Goal: Complete application form: Complete application form

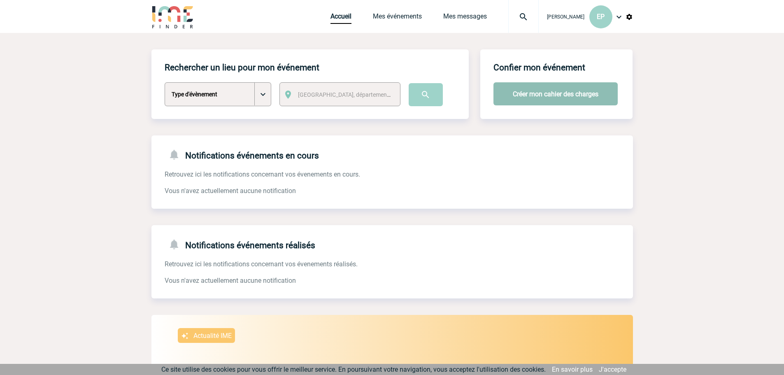
click at [552, 96] on button "Créer mon cahier des charges" at bounding box center [555, 93] width 124 height 23
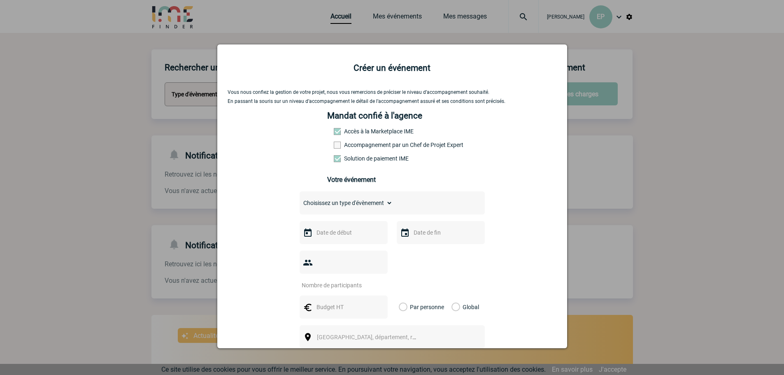
click at [367, 146] on label "Accompagnement par un Chef de Projet Expert" at bounding box center [352, 145] width 36 height 7
click at [0, 0] on input "Accompagnement par un Chef de Projet Expert" at bounding box center [0, 0] width 0 height 0
click at [368, 204] on select "Choisissez un type d'évènement Séminaire avec nuitée Séminaire sans nuitée Repa…" at bounding box center [345, 203] width 93 height 12
select select "1"
click at [299, 199] on select "Choisissez un type d'évènement Séminaire avec nuitée Séminaire sans nuitée Repa…" at bounding box center [345, 203] width 93 height 12
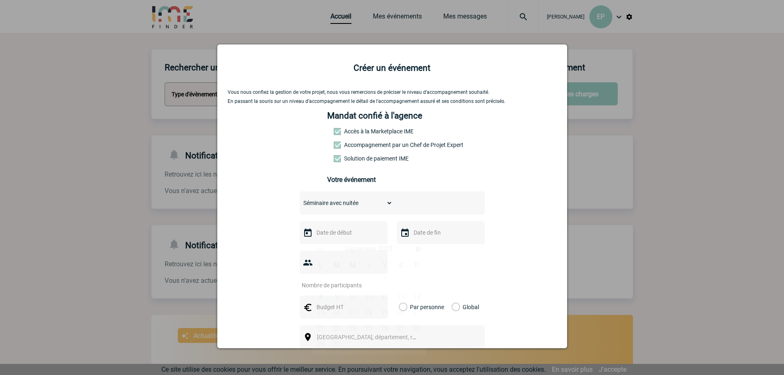
click at [339, 237] on input "text" at bounding box center [342, 232] width 57 height 11
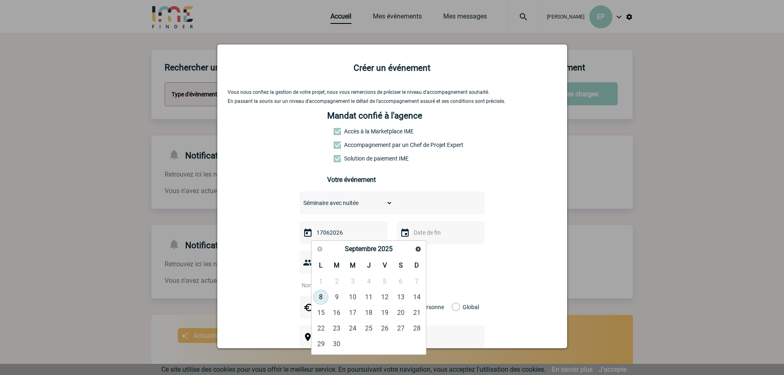
type input "17062026"
click at [451, 227] on div at bounding box center [441, 232] width 88 height 23
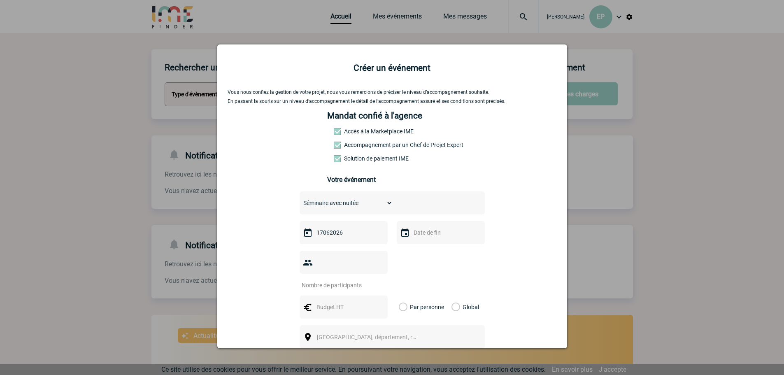
click at [442, 233] on input "text" at bounding box center [439, 232] width 57 height 11
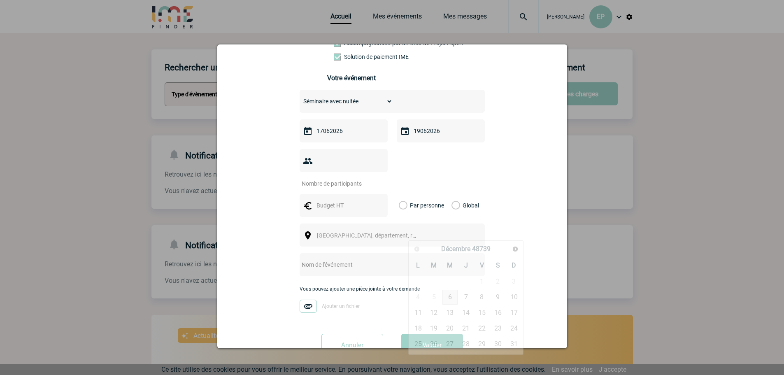
scroll to position [116, 0]
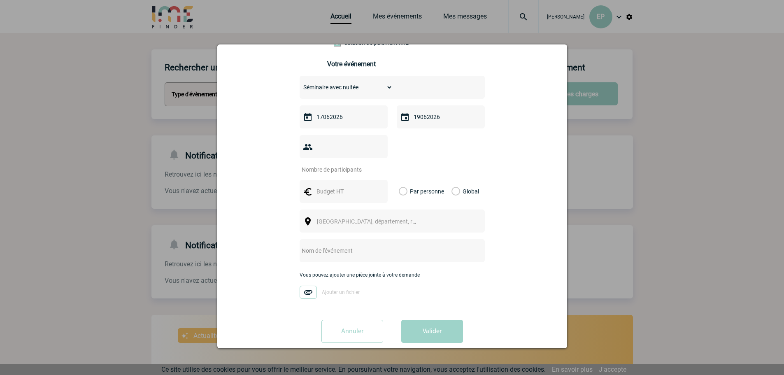
type input "19062026"
click at [352, 164] on input "number" at bounding box center [337, 169] width 77 height 11
type input "40"
click at [507, 188] on div "Vous nous confiez la gestion de votre projet, nous vous remercions de préciser …" at bounding box center [391, 161] width 329 height 375
click at [333, 218] on span "[GEOGRAPHIC_DATA], département, région..." at bounding box center [374, 221] width 114 height 7
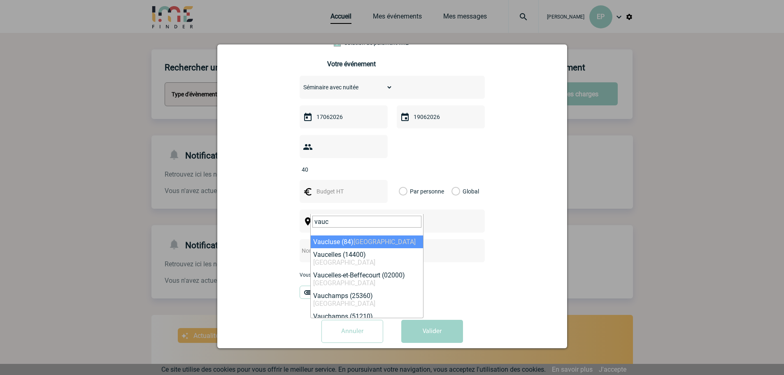
type input "vauc"
select select "7496"
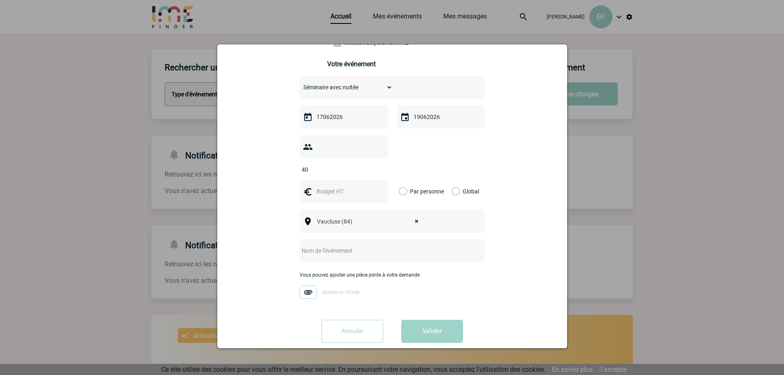
click at [300, 286] on img at bounding box center [307, 292] width 17 height 13
click at [0, 0] on input "Ajouter un fichier" at bounding box center [0, 0] width 0 height 0
click at [246, 252] on div "Vous nous confiez la gestion de votre projet, nous vous remercions de préciser …" at bounding box center [391, 161] width 329 height 375
click at [451, 272] on div "Vous pouvez ajouter une pièce jointe à votre demande Deroulement Séminaire.pdf" at bounding box center [391, 289] width 185 height 35
click at [339, 245] on input "text" at bounding box center [380, 250] width 163 height 11
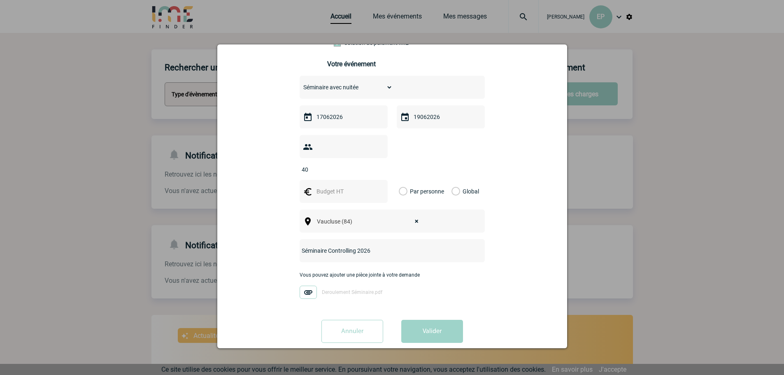
type input "Séminaire Controlling 2026"
click at [304, 286] on img at bounding box center [307, 292] width 17 height 13
click at [0, 0] on input "Deroulement Séminaire.pdf" at bounding box center [0, 0] width 0 height 0
click at [522, 320] on div "Annuler Valider" at bounding box center [391, 334] width 329 height 29
click at [452, 180] on label "Global" at bounding box center [453, 191] width 5 height 23
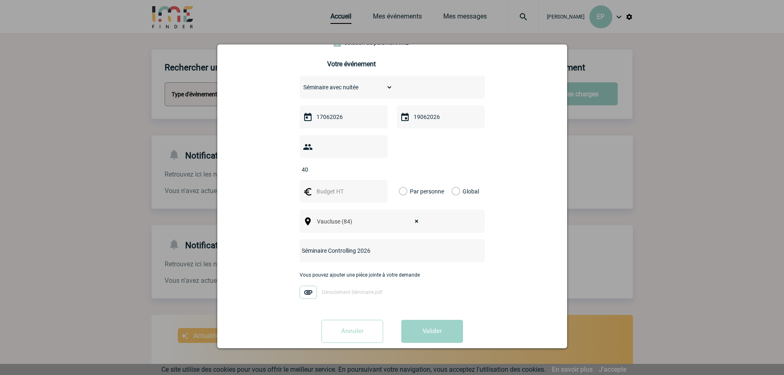
click at [0, 0] on input "Global" at bounding box center [0, 0] width 0 height 0
click at [338, 186] on input "text" at bounding box center [342, 191] width 57 height 11
click at [514, 221] on div "Vous nous confiez la gestion de votre projet, nous vous remercions de préciser …" at bounding box center [391, 161] width 329 height 375
click at [543, 284] on div "Vous nous confiez la gestion de votre projet, nous vous remercions de préciser …" at bounding box center [391, 161] width 329 height 375
click at [433, 320] on button "Valider" at bounding box center [432, 331] width 62 height 23
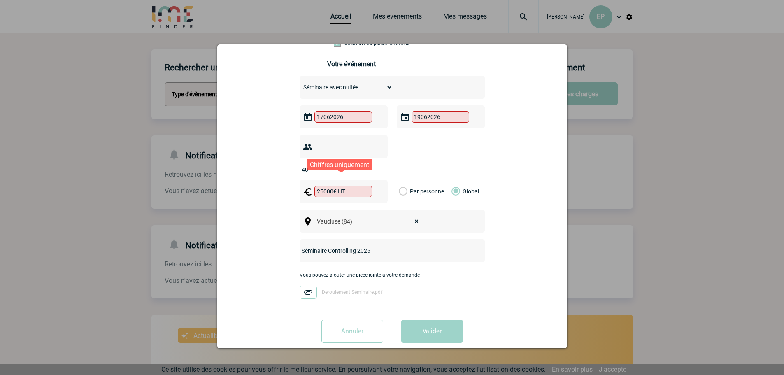
click at [332, 186] on input "25000€ HT" at bounding box center [343, 192] width 58 height 12
type input "25000"
click at [512, 267] on div "Vous nous confiez la gestion de votre projet, nous vous remercions de préciser …" at bounding box center [391, 161] width 329 height 375
click at [322, 121] on input "17062026" at bounding box center [343, 117] width 58 height 12
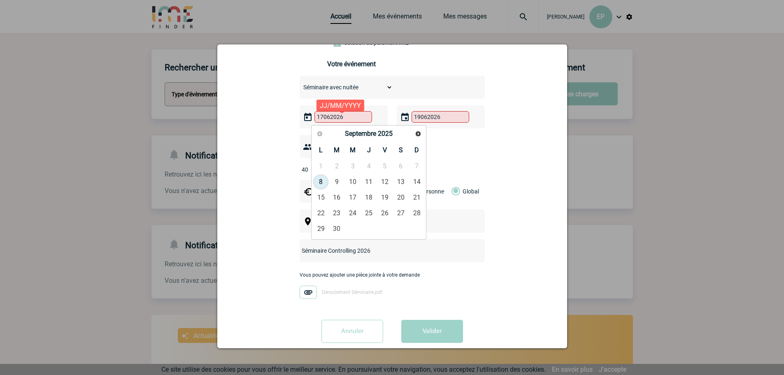
click at [319, 119] on input "17062026" at bounding box center [343, 117] width 58 height 12
click at [418, 132] on span "Suivant" at bounding box center [418, 133] width 7 height 7
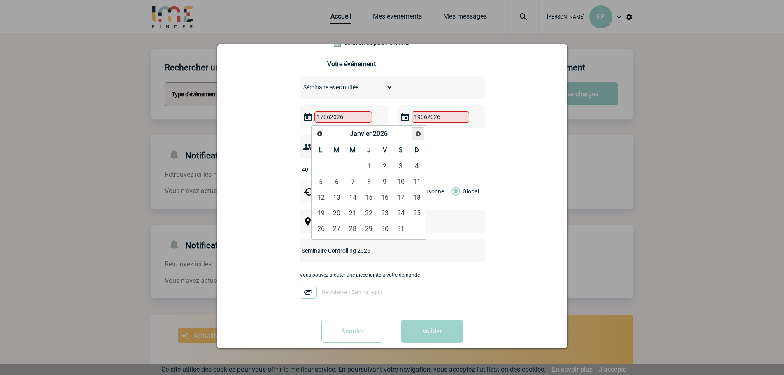
click at [417, 132] on span "Suivant" at bounding box center [418, 133] width 7 height 7
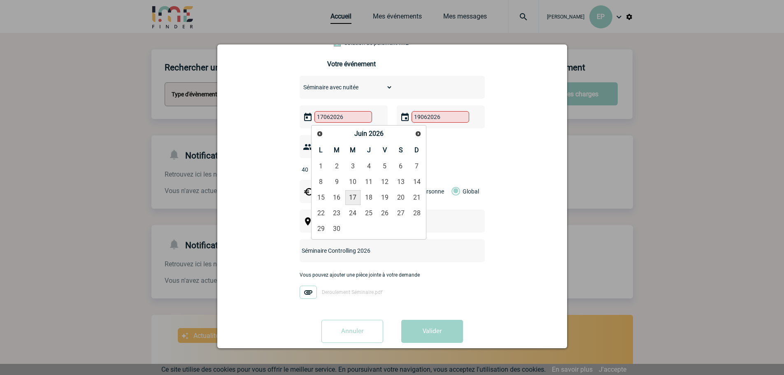
click at [351, 193] on link "17" at bounding box center [352, 197] width 15 height 15
type input "[DATE]"
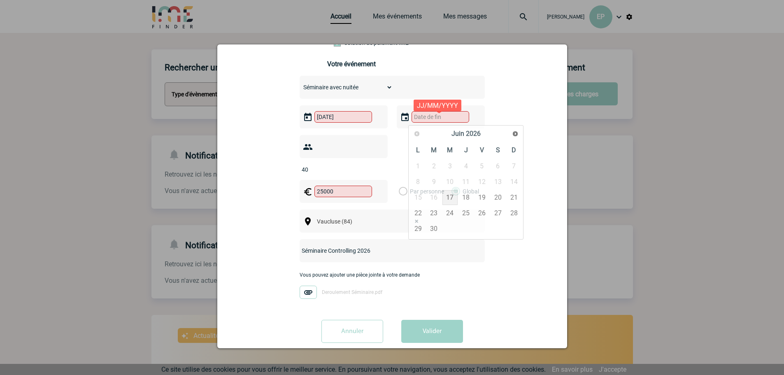
click at [430, 116] on input "text" at bounding box center [440, 117] width 58 height 12
click at [484, 196] on link "19" at bounding box center [481, 197] width 15 height 15
type input "[DATE]"
click at [527, 217] on div "Vous nous confiez la gestion de votre projet, nous vous remercions de préciser …" at bounding box center [391, 161] width 329 height 375
click at [303, 286] on img at bounding box center [307, 292] width 17 height 13
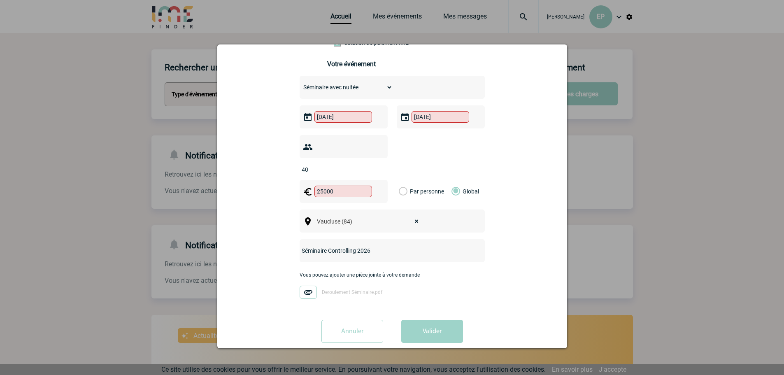
click at [0, 0] on input "Deroulement Séminaire.pdf" at bounding box center [0, 0] width 0 height 0
click at [425, 320] on button "Valider" at bounding box center [432, 331] width 62 height 23
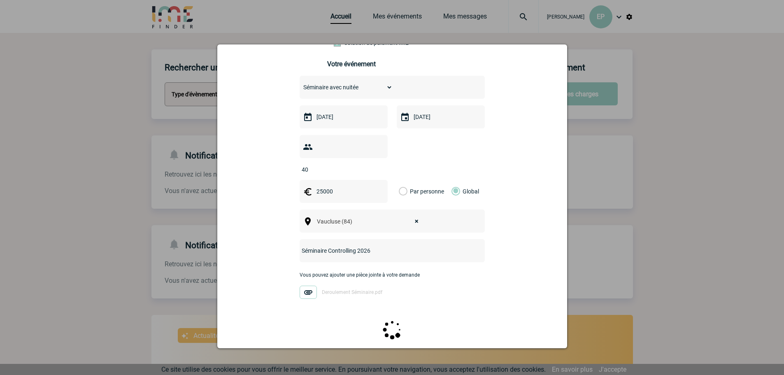
scroll to position [0, 0]
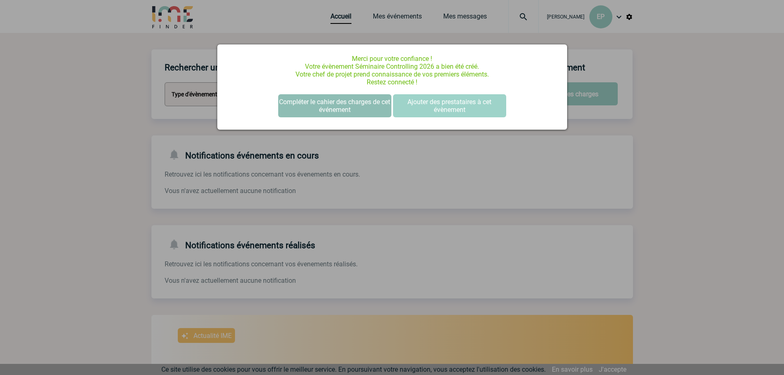
click at [339, 105] on button "Compléter le cahier des charges de cet événement" at bounding box center [334, 105] width 113 height 23
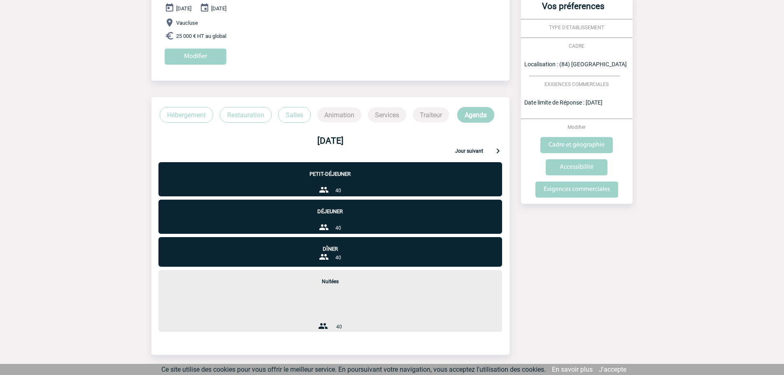
scroll to position [141, 0]
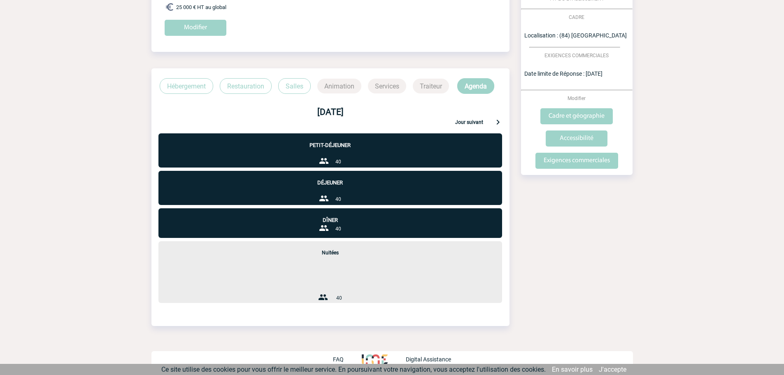
click at [473, 119] on p "Jour suivant" at bounding box center [469, 122] width 28 height 7
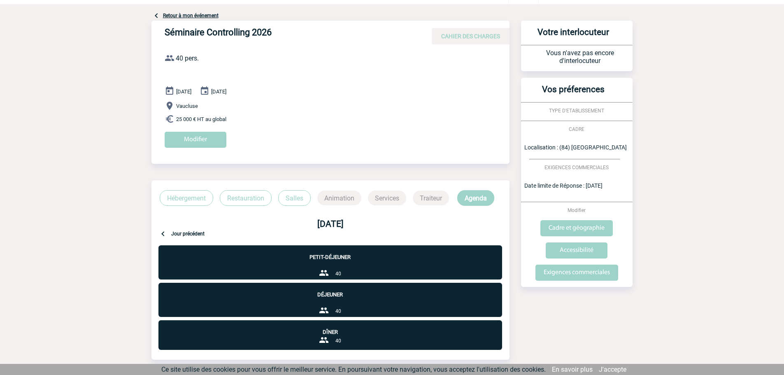
scroll to position [0, 0]
